Goal: Information Seeking & Learning: Learn about a topic

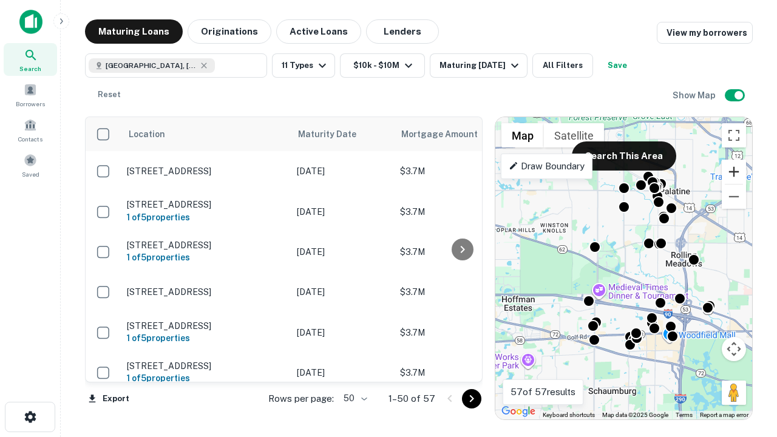
click at [734, 172] on button "Zoom in" at bounding box center [734, 172] width 24 height 24
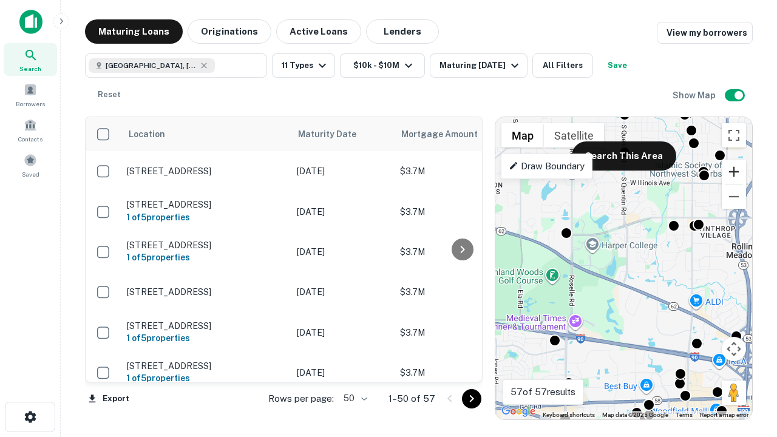
click at [734, 172] on button "Zoom in" at bounding box center [734, 172] width 24 height 24
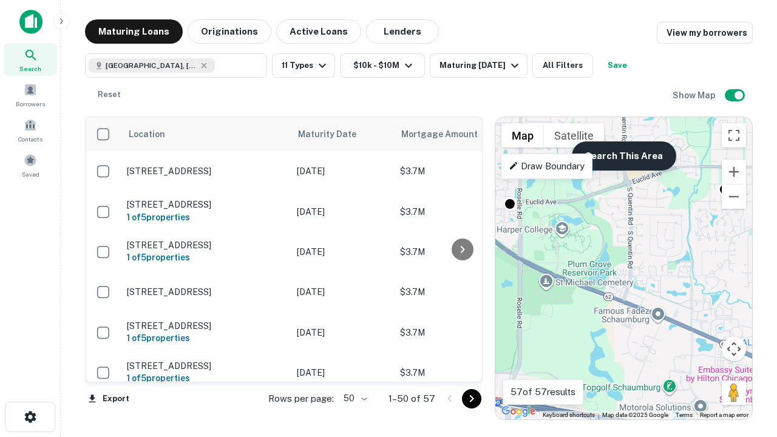
click at [623, 156] on button "Search This Area" at bounding box center [624, 155] width 104 height 29
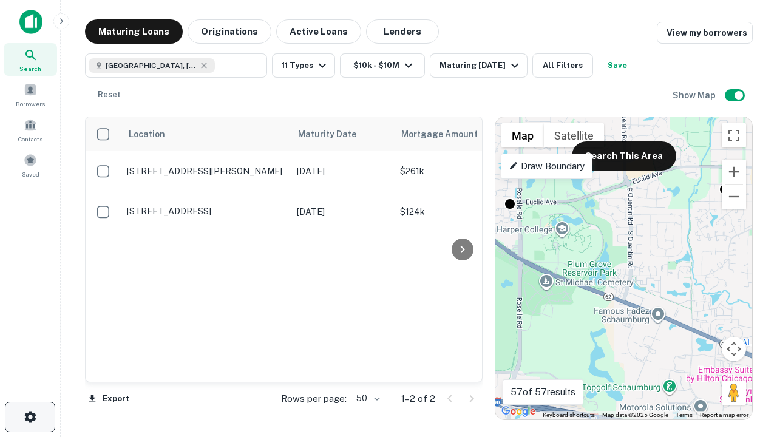
click at [30, 417] on icon "button" at bounding box center [30, 417] width 15 height 15
